Goal: Task Accomplishment & Management: Use online tool/utility

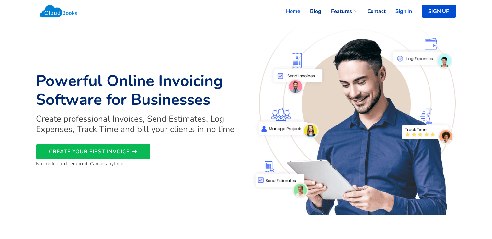
click at [412, 5] on link "Sign In" at bounding box center [399, 11] width 26 height 14
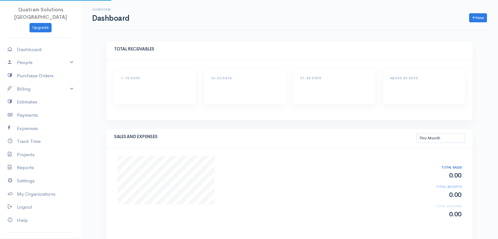
select select "thismonth"
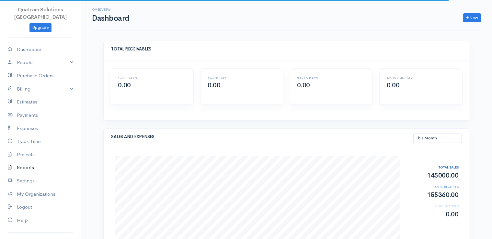
click at [34, 161] on link "Reports" at bounding box center [40, 167] width 81 height 13
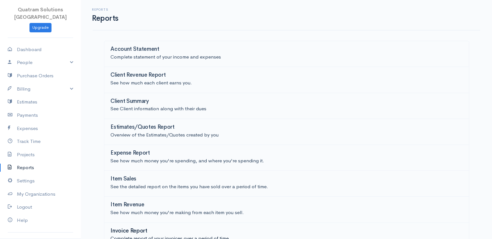
click at [157, 230] on div "Invoice Report" at bounding box center [287, 231] width 352 height 7
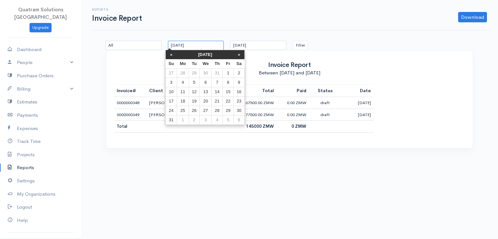
click at [201, 46] on input "[DATE]" at bounding box center [196, 45] width 56 height 9
click at [225, 74] on td "1" at bounding box center [228, 73] width 11 height 9
type input "[DATE]"
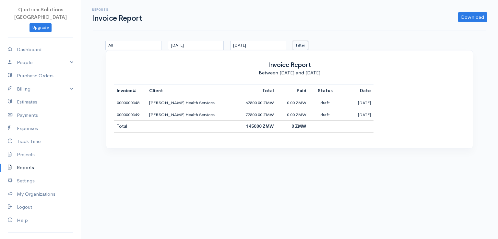
click at [299, 43] on button "Filter" at bounding box center [300, 45] width 15 height 9
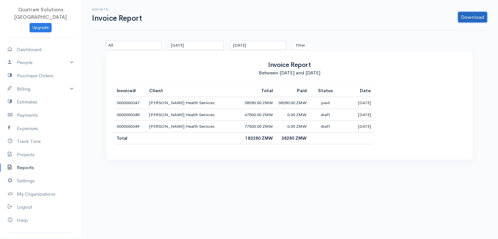
click at [466, 19] on link "Download" at bounding box center [472, 17] width 29 height 10
click at [457, 28] on link "PDF" at bounding box center [459, 30] width 51 height 11
